Goal: Find specific page/section: Find specific page/section

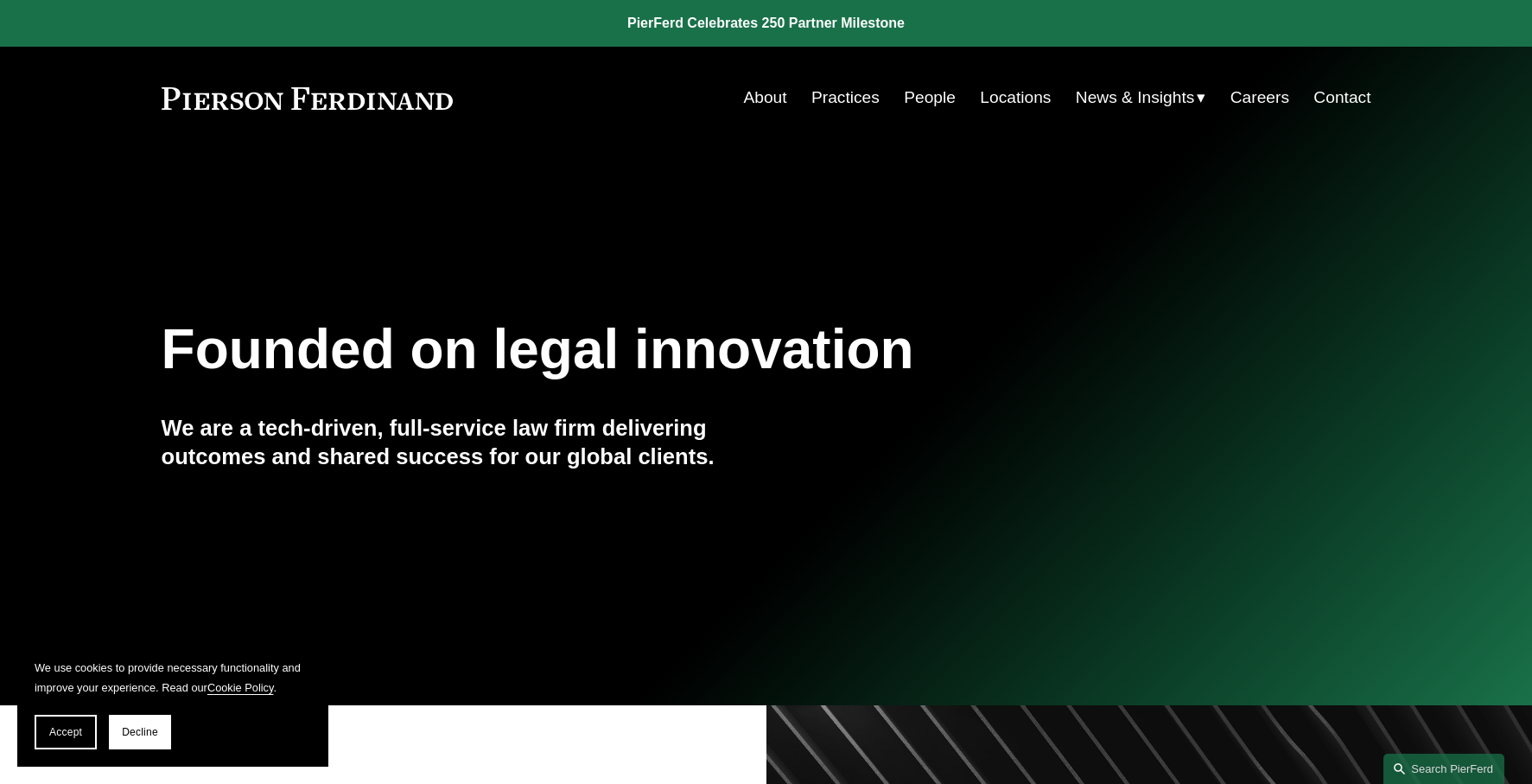
click at [910, 95] on link "People" at bounding box center [930, 98] width 52 height 33
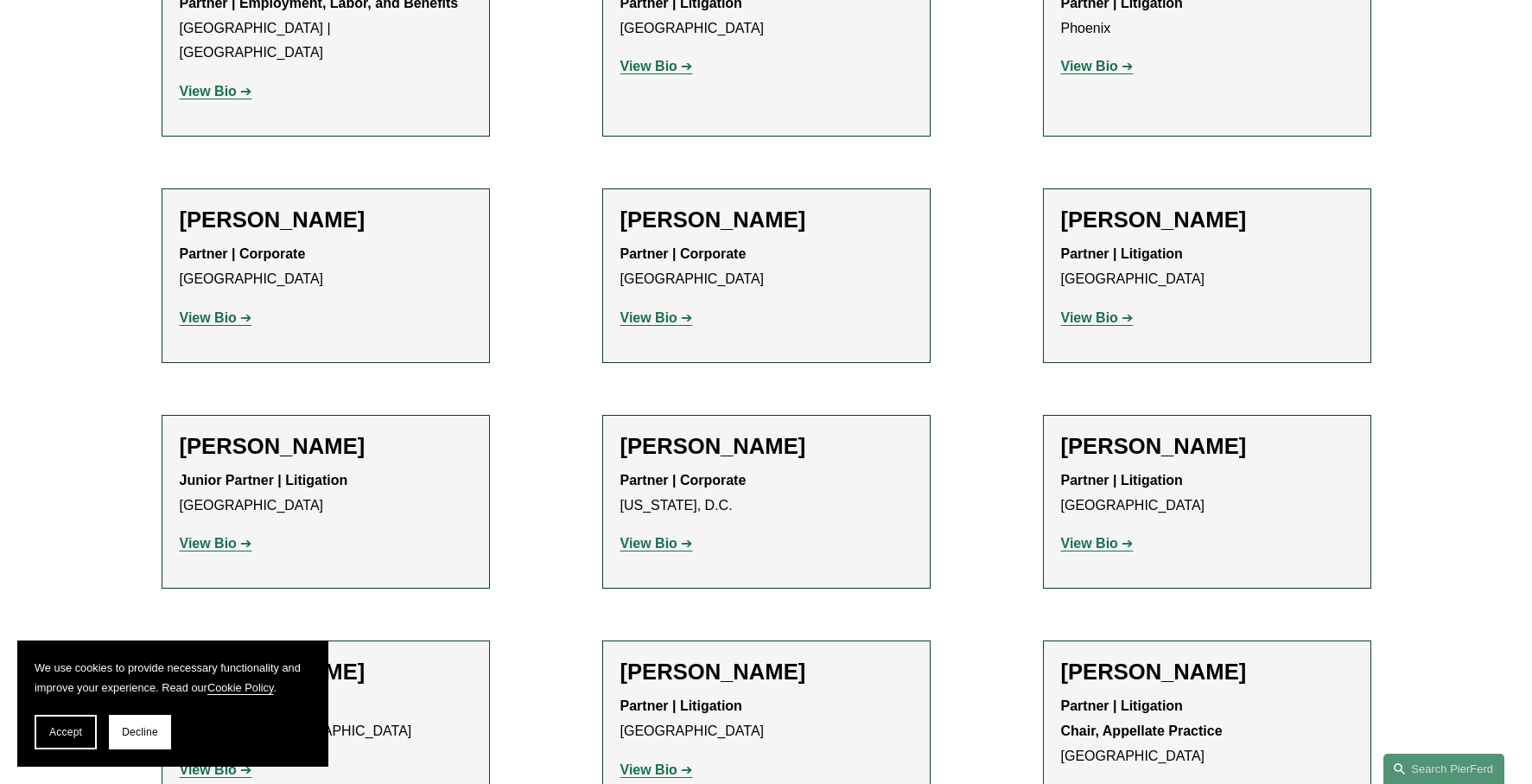
scroll to position [20603, 0]
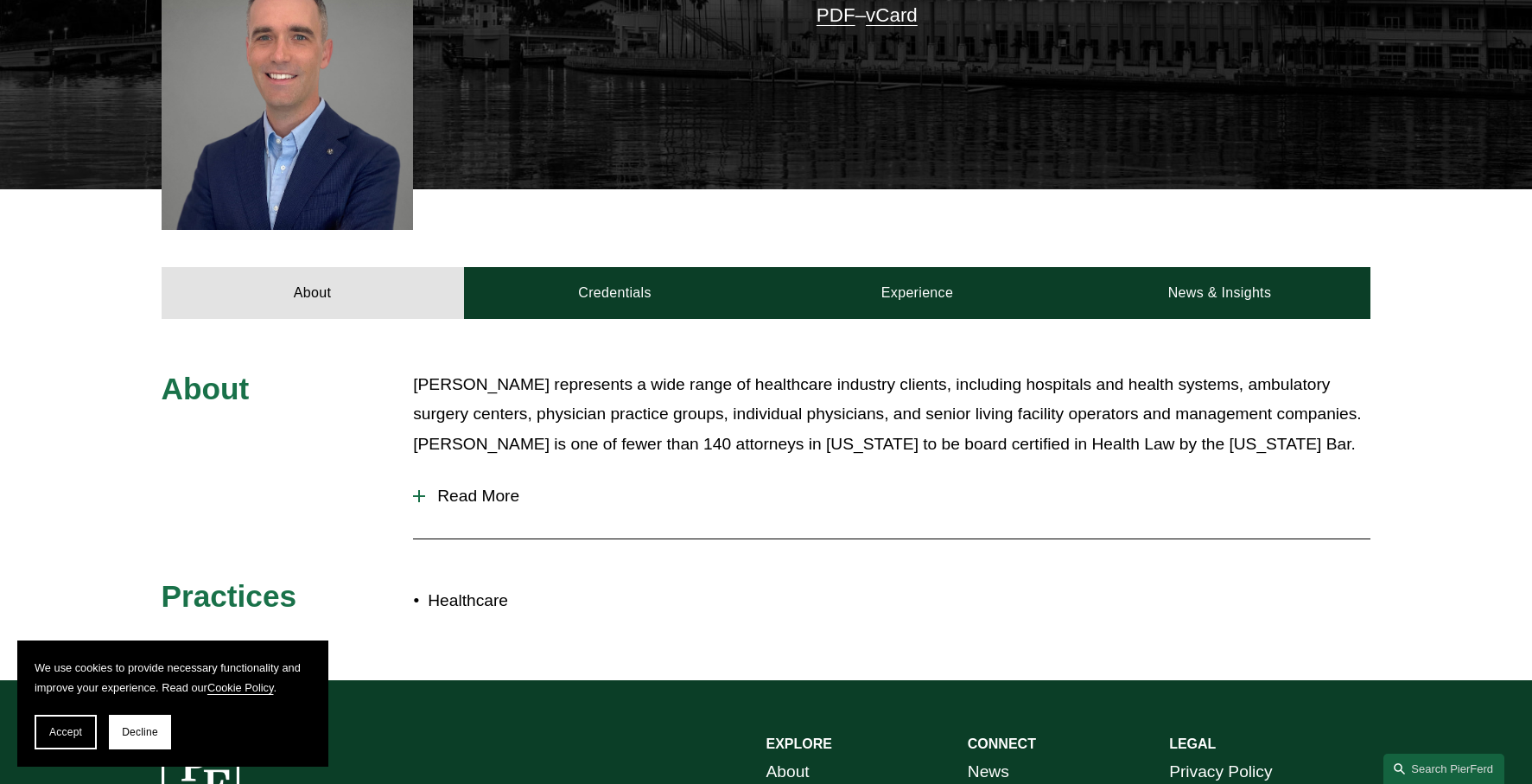
scroll to position [432, 0]
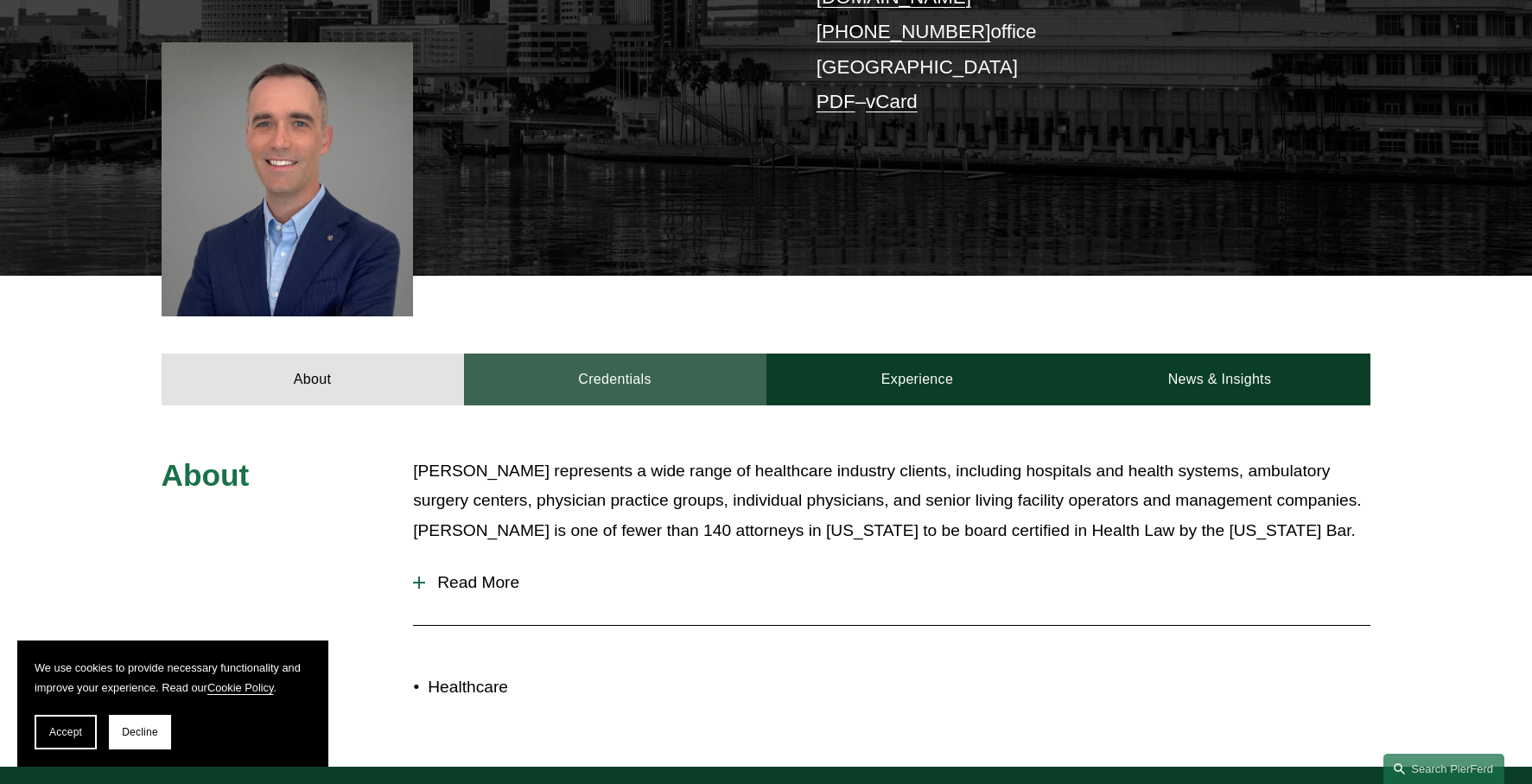
click at [628, 358] on link "Credentials" at bounding box center [615, 379] width 302 height 52
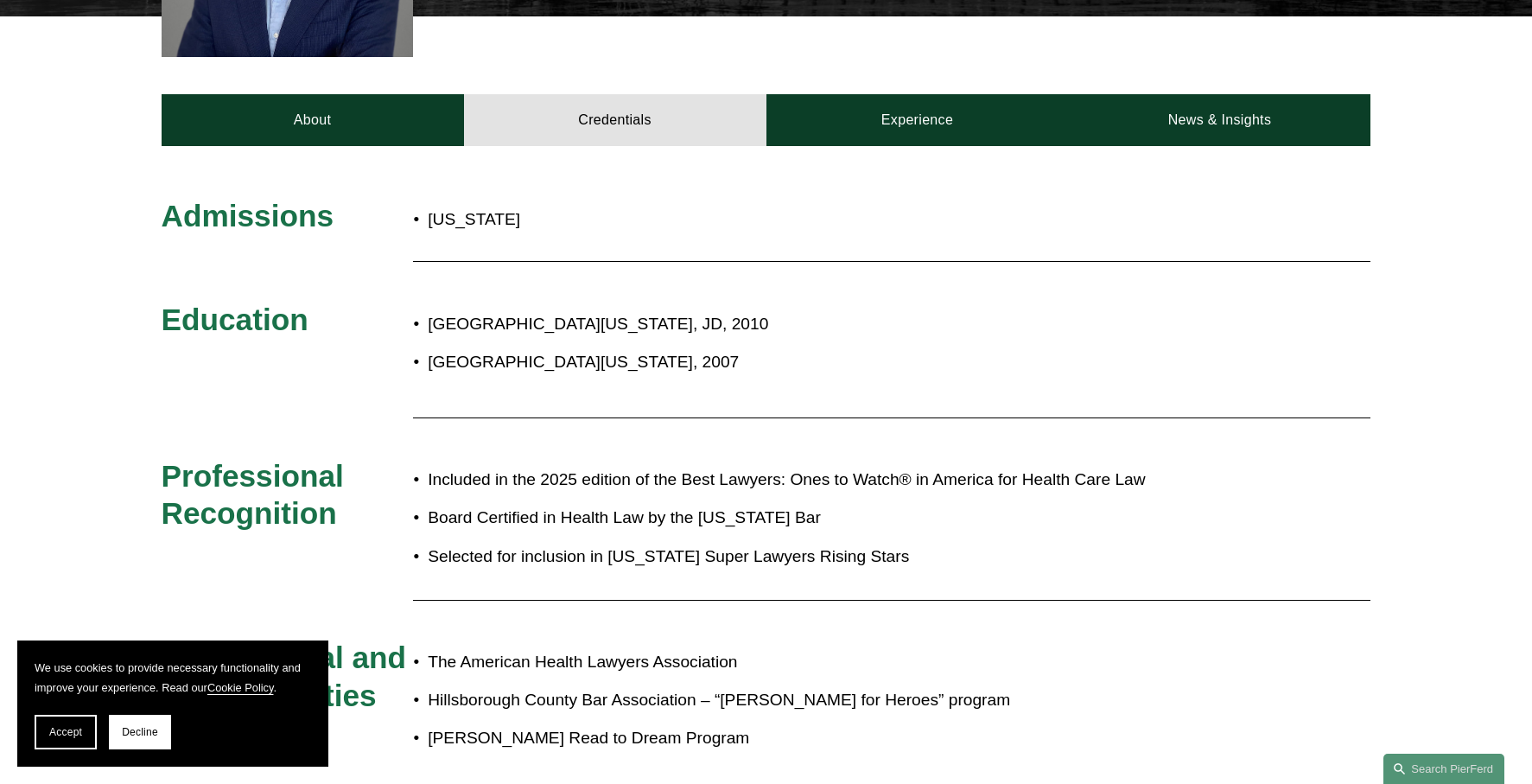
scroll to position [777, 0]
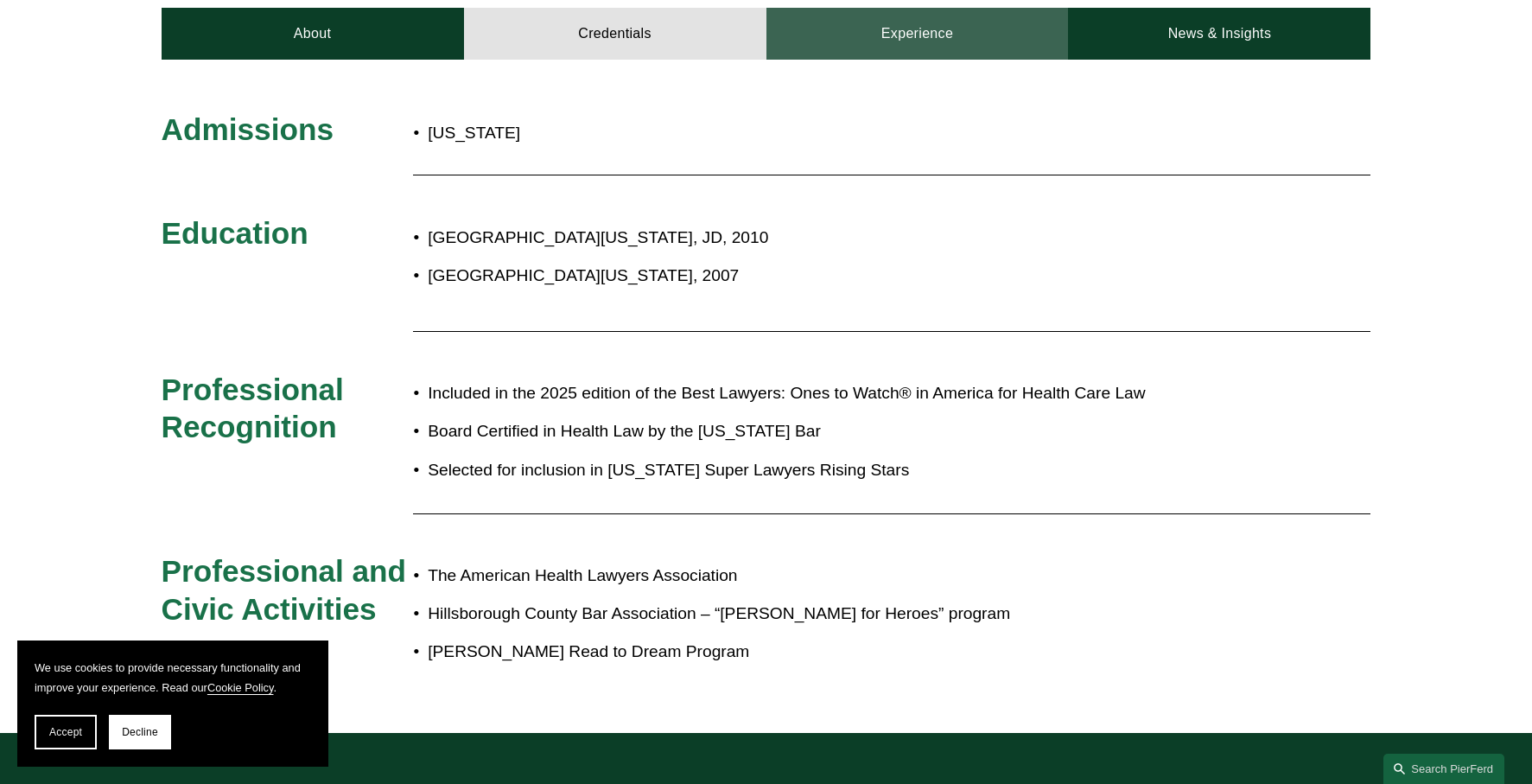
click at [879, 28] on link "Experience" at bounding box center [918, 33] width 302 height 52
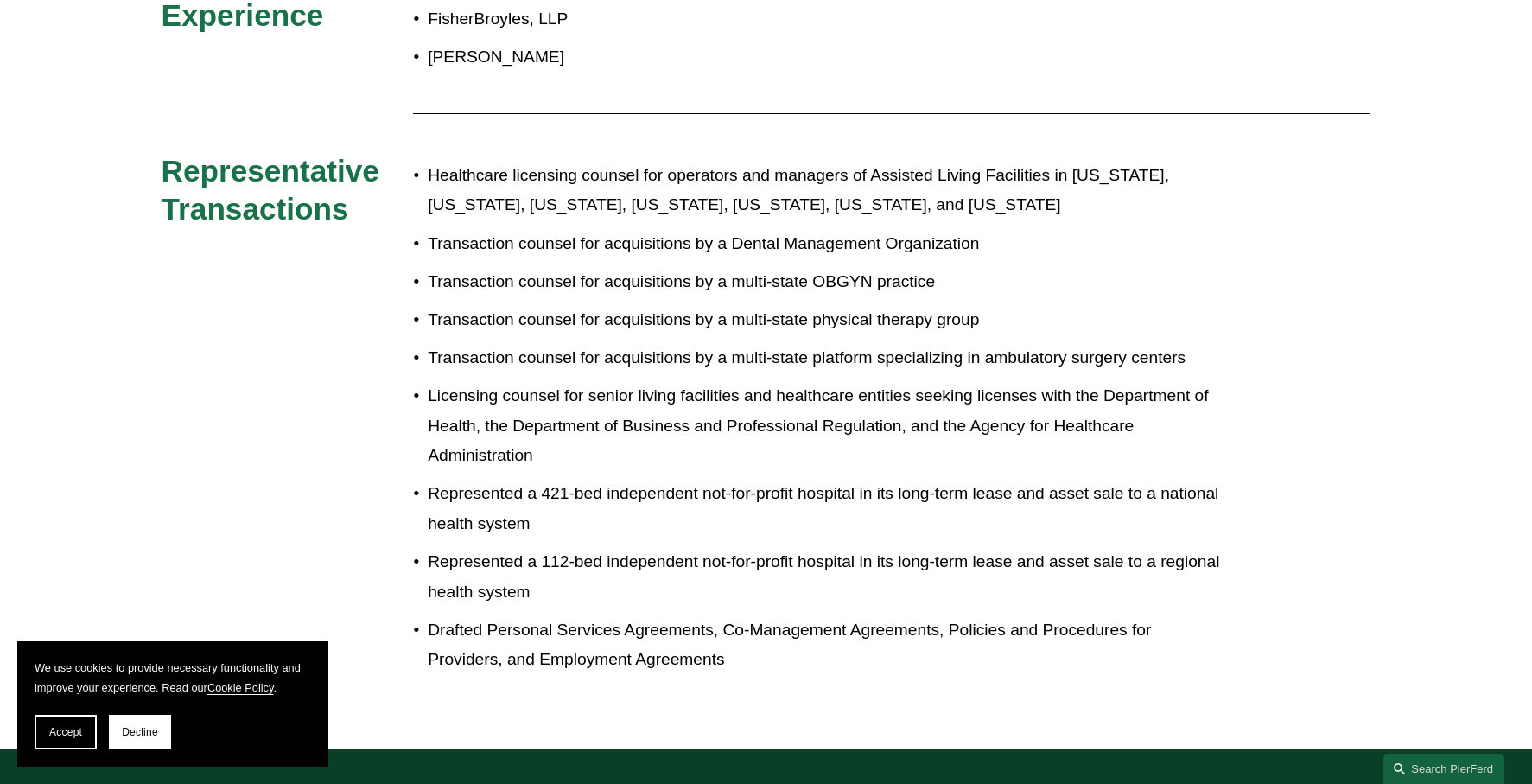
scroll to position [795, 0]
